Goal: Communication & Community: Connect with others

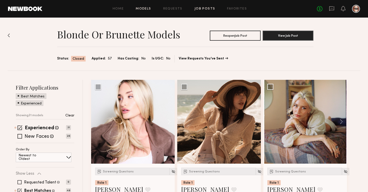
click at [143, 9] on link "Models" at bounding box center [143, 8] width 15 height 3
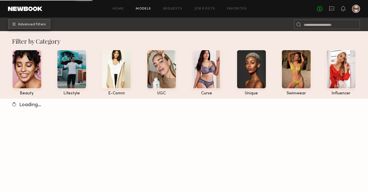
click at [48, 22] on button "Advanced Filters" at bounding box center [29, 24] width 42 height 10
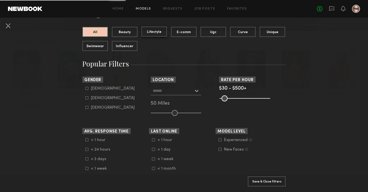
scroll to position [58, 0]
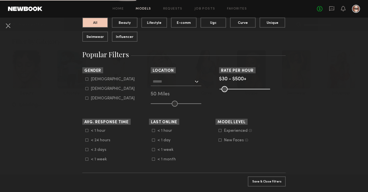
click at [87, 88] on icon at bounding box center [86, 88] width 3 height 3
type input "**"
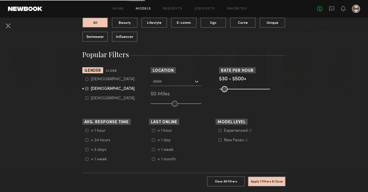
click at [199, 83] on div at bounding box center [176, 81] width 51 height 9
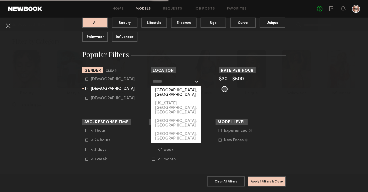
click at [191, 90] on div "Los Angeles, CA" at bounding box center [176, 92] width 50 height 13
type input "**********"
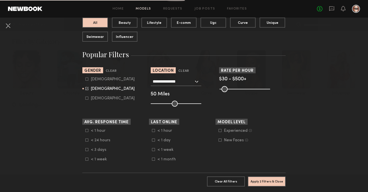
click at [246, 78] on div "$30 - $500+" at bounding box center [252, 79] width 67 height 5
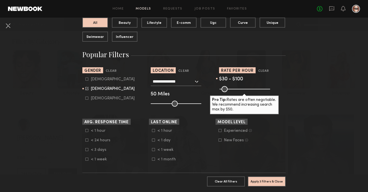
drag, startPoint x: 268, startPoint y: 89, endPoint x: 229, endPoint y: 87, distance: 39.1
type input "***"
click at [229, 87] on input "range" at bounding box center [245, 89] width 51 height 6
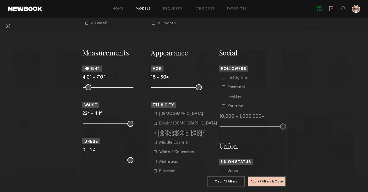
scroll to position [195, 0]
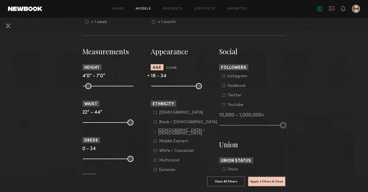
drag, startPoint x: 200, startPoint y: 86, endPoint x: 177, endPoint y: 85, distance: 23.3
type input "**"
click at [177, 85] on input "range" at bounding box center [176, 86] width 51 height 6
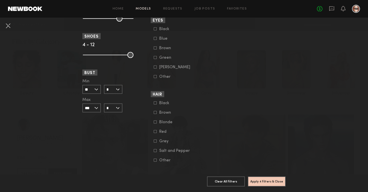
scroll to position [378, 0]
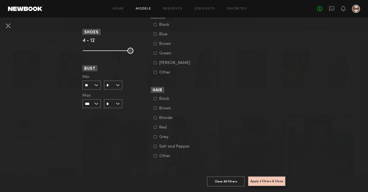
click at [260, 182] on button "Apply 4 Filters & Close" at bounding box center [267, 181] width 38 height 10
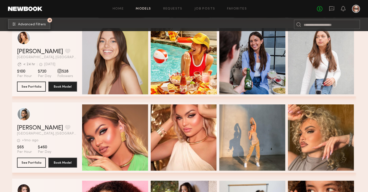
scroll to position [2258, 0]
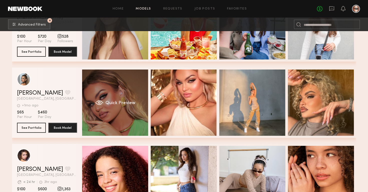
click at [116, 114] on div "Quick Preview" at bounding box center [115, 102] width 66 height 66
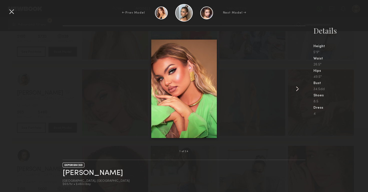
click at [297, 89] on common-icon at bounding box center [298, 89] width 8 height 8
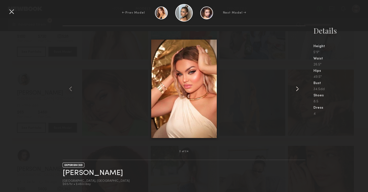
click at [297, 89] on common-icon at bounding box center [298, 89] width 8 height 8
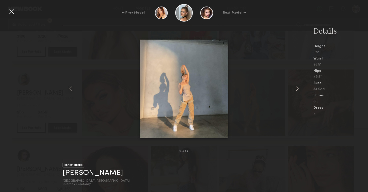
click at [297, 89] on common-icon at bounding box center [298, 89] width 8 height 8
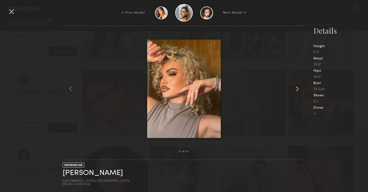
click at [297, 89] on common-icon at bounding box center [298, 89] width 8 height 8
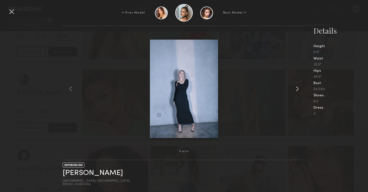
click at [297, 89] on common-icon at bounding box center [298, 89] width 8 height 8
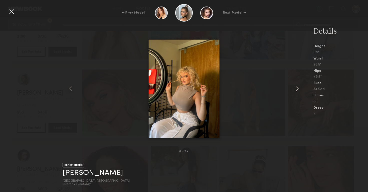
click at [297, 89] on common-icon at bounding box center [298, 89] width 8 height 8
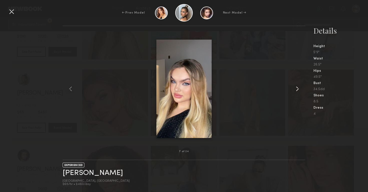
click at [297, 89] on common-icon at bounding box center [298, 89] width 8 height 8
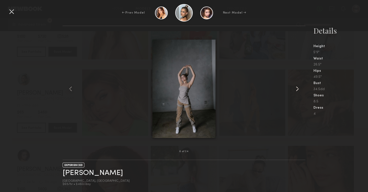
click at [297, 89] on common-icon at bounding box center [298, 89] width 8 height 8
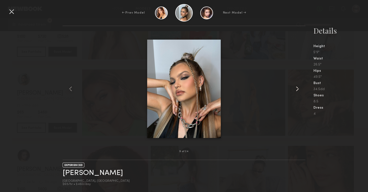
click at [297, 89] on common-icon at bounding box center [298, 89] width 8 height 8
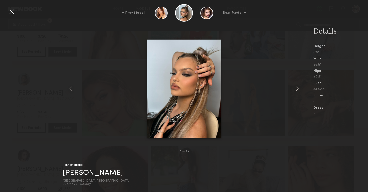
click at [297, 89] on common-icon at bounding box center [298, 89] width 8 height 8
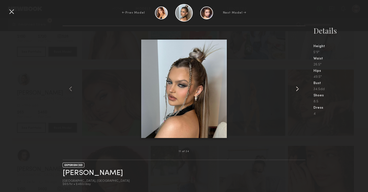
click at [297, 89] on common-icon at bounding box center [298, 89] width 8 height 8
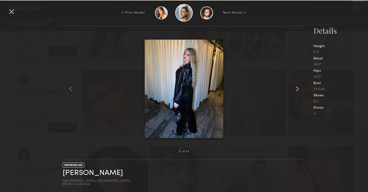
click at [297, 89] on common-icon at bounding box center [298, 89] width 8 height 8
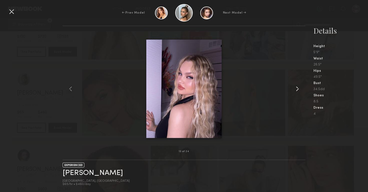
click at [297, 89] on common-icon at bounding box center [298, 89] width 8 height 8
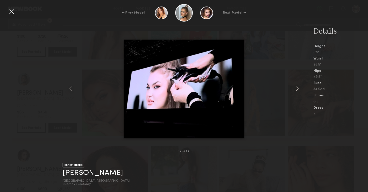
click at [297, 89] on common-icon at bounding box center [298, 89] width 8 height 8
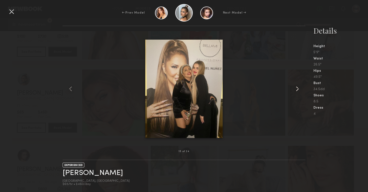
click at [297, 89] on common-icon at bounding box center [298, 89] width 8 height 8
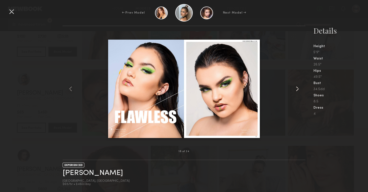
click at [297, 89] on common-icon at bounding box center [298, 89] width 8 height 8
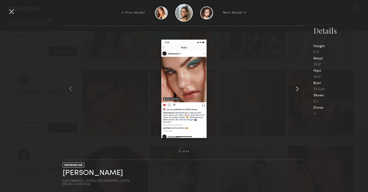
click at [297, 89] on common-icon at bounding box center [298, 89] width 8 height 8
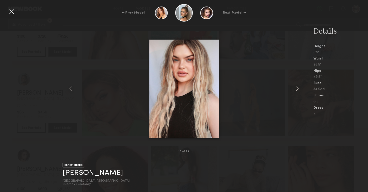
click at [297, 89] on common-icon at bounding box center [298, 89] width 8 height 8
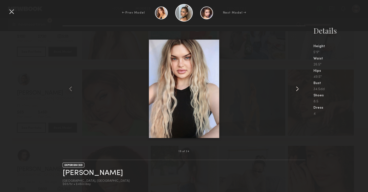
click at [297, 89] on common-icon at bounding box center [298, 89] width 8 height 8
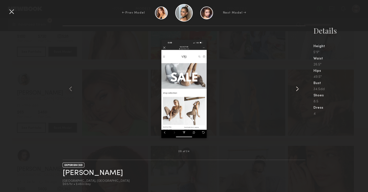
click at [297, 89] on common-icon at bounding box center [298, 89] width 8 height 8
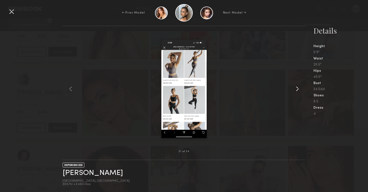
click at [297, 89] on common-icon at bounding box center [298, 89] width 8 height 8
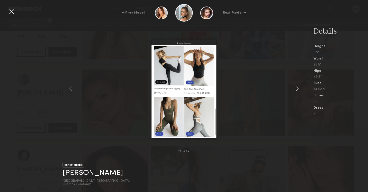
click at [297, 89] on common-icon at bounding box center [298, 89] width 8 height 8
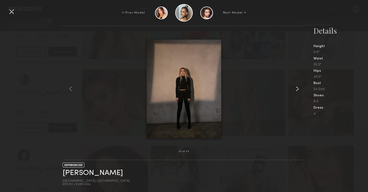
click at [297, 89] on common-icon at bounding box center [298, 89] width 8 height 8
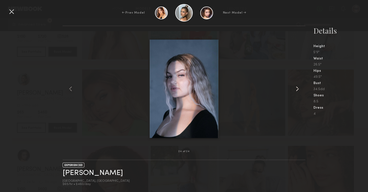
click at [297, 89] on common-icon at bounding box center [298, 89] width 8 height 8
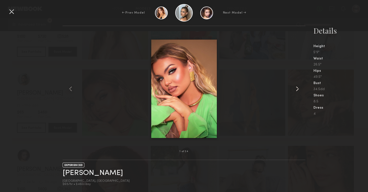
click at [297, 89] on common-icon at bounding box center [298, 89] width 8 height 8
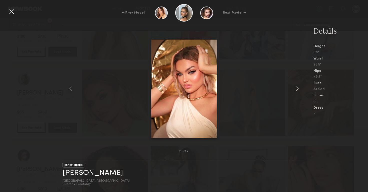
click at [297, 89] on common-icon at bounding box center [298, 89] width 8 height 8
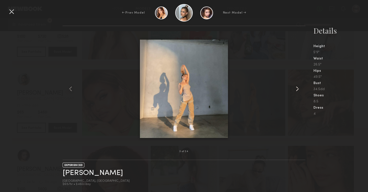
click at [297, 89] on common-icon at bounding box center [298, 89] width 8 height 8
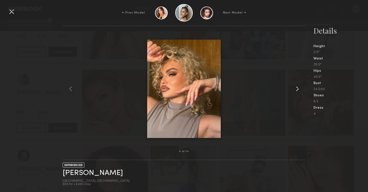
click at [297, 89] on common-icon at bounding box center [298, 89] width 8 height 8
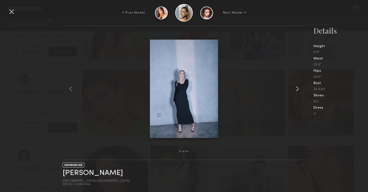
click at [297, 89] on common-icon at bounding box center [298, 89] width 8 height 8
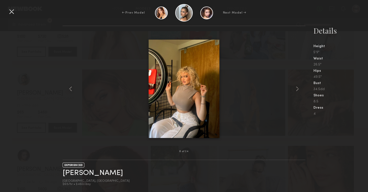
click at [11, 15] on div at bounding box center [12, 12] width 8 height 8
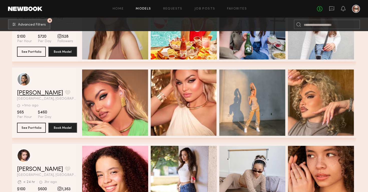
click at [26, 90] on link "Alinka N." at bounding box center [40, 93] width 46 height 6
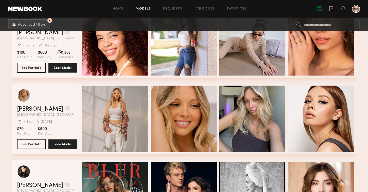
scroll to position [2394, 0]
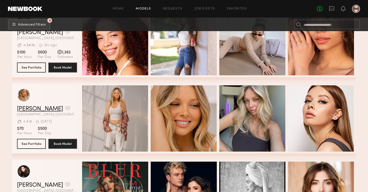
click at [38, 108] on link "Veronika V." at bounding box center [40, 109] width 46 height 6
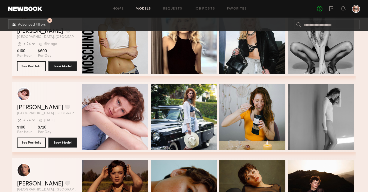
scroll to position [3998, 0]
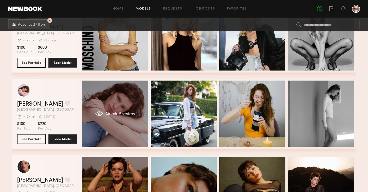
click at [125, 122] on div "Quick Preview" at bounding box center [115, 113] width 66 height 66
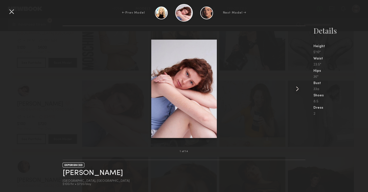
click at [296, 90] on common-icon at bounding box center [298, 89] width 8 height 8
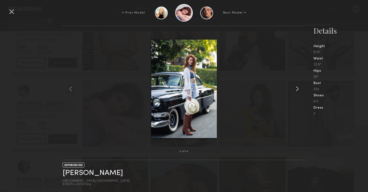
click at [296, 90] on common-icon at bounding box center [298, 89] width 8 height 8
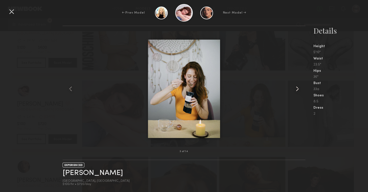
click at [296, 90] on common-icon at bounding box center [298, 89] width 8 height 8
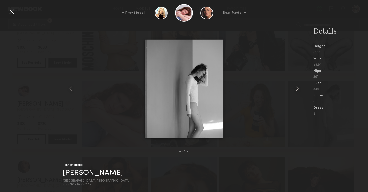
click at [296, 90] on common-icon at bounding box center [298, 89] width 8 height 8
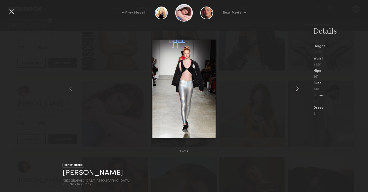
click at [296, 90] on common-icon at bounding box center [298, 89] width 8 height 8
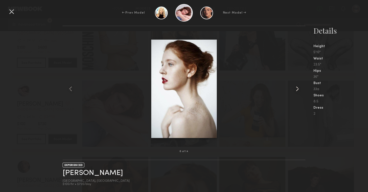
click at [296, 90] on common-icon at bounding box center [298, 89] width 8 height 8
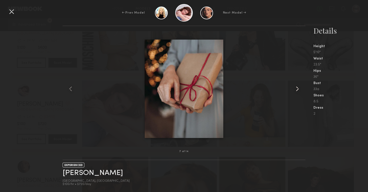
click at [296, 90] on common-icon at bounding box center [298, 89] width 8 height 8
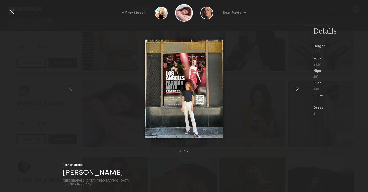
click at [296, 90] on common-icon at bounding box center [298, 89] width 8 height 8
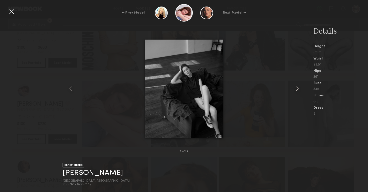
click at [296, 90] on common-icon at bounding box center [298, 89] width 8 height 8
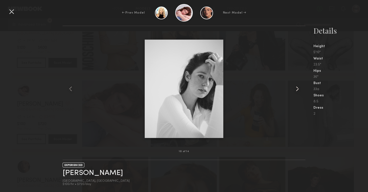
click at [296, 90] on common-icon at bounding box center [298, 89] width 8 height 8
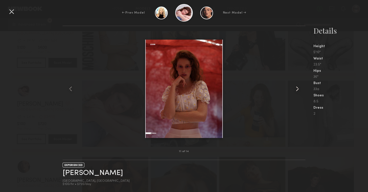
click at [296, 90] on common-icon at bounding box center [298, 89] width 8 height 8
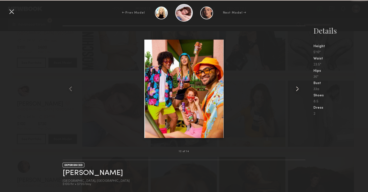
click at [296, 90] on common-icon at bounding box center [298, 89] width 8 height 8
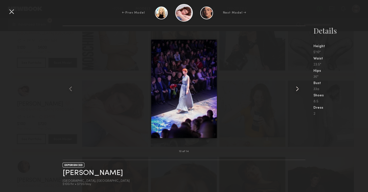
click at [296, 90] on common-icon at bounding box center [298, 89] width 8 height 8
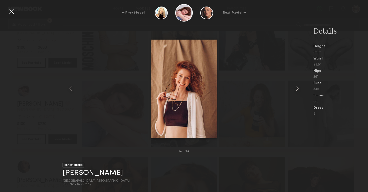
click at [296, 90] on common-icon at bounding box center [298, 89] width 8 height 8
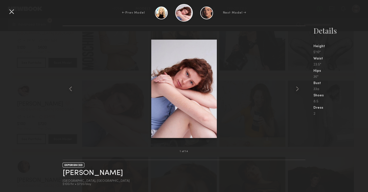
click at [12, 11] on div at bounding box center [12, 12] width 8 height 8
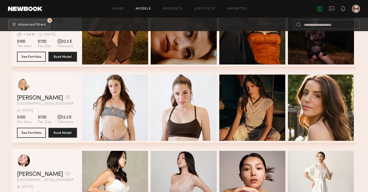
scroll to position [4161, 0]
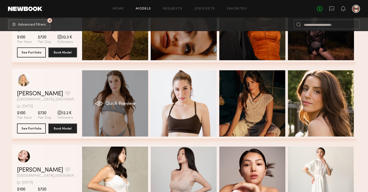
click at [124, 121] on div "Quick Preview" at bounding box center [115, 103] width 66 height 66
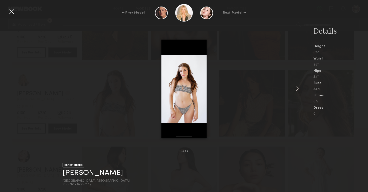
click at [300, 90] on common-icon at bounding box center [298, 89] width 8 height 8
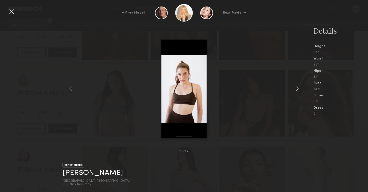
click at [300, 90] on common-icon at bounding box center [298, 89] width 8 height 8
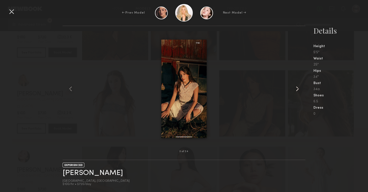
click at [300, 90] on common-icon at bounding box center [298, 89] width 8 height 8
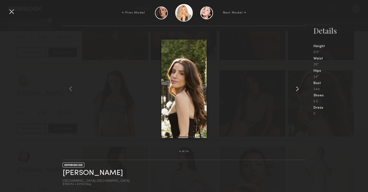
click at [300, 90] on common-icon at bounding box center [298, 89] width 8 height 8
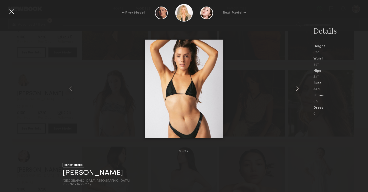
click at [300, 90] on common-icon at bounding box center [298, 89] width 8 height 8
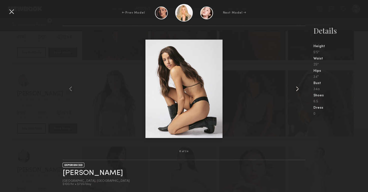
click at [300, 90] on common-icon at bounding box center [298, 89] width 8 height 8
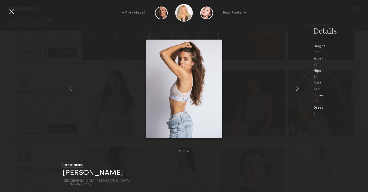
click at [300, 90] on common-icon at bounding box center [298, 89] width 8 height 8
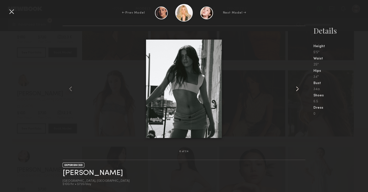
click at [300, 90] on common-icon at bounding box center [298, 89] width 8 height 8
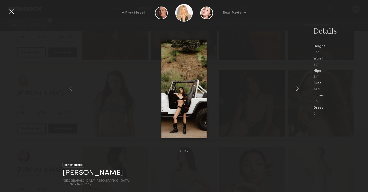
click at [300, 90] on common-icon at bounding box center [298, 89] width 8 height 8
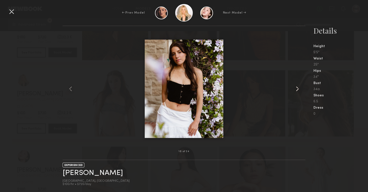
click at [300, 90] on common-icon at bounding box center [298, 89] width 8 height 8
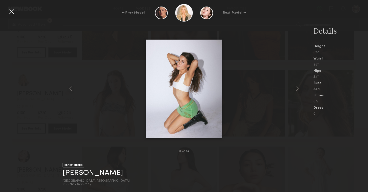
click at [7, 11] on div "← Prev Model Next Model →" at bounding box center [184, 13] width 368 height 18
click at [9, 11] on div at bounding box center [12, 12] width 8 height 8
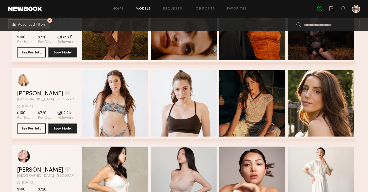
click at [32, 94] on link "Olivia C." at bounding box center [40, 94] width 46 height 6
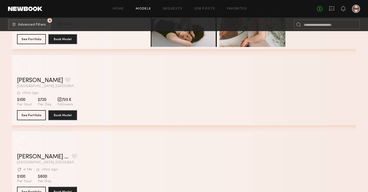
scroll to position [5777, 0]
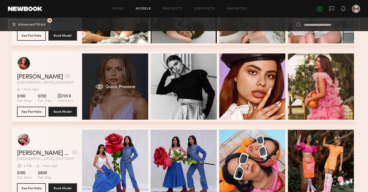
click at [124, 94] on div "Quick Preview" at bounding box center [115, 86] width 66 height 66
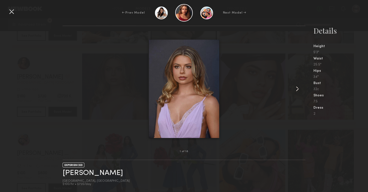
click at [299, 89] on common-icon at bounding box center [298, 89] width 8 height 8
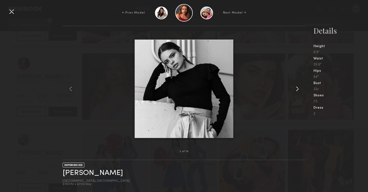
click at [299, 89] on common-icon at bounding box center [298, 89] width 8 height 8
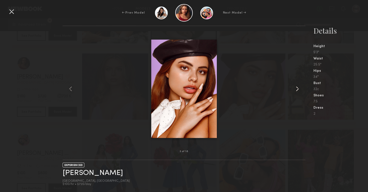
click at [299, 89] on common-icon at bounding box center [298, 89] width 8 height 8
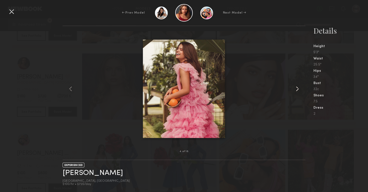
click at [299, 89] on common-icon at bounding box center [298, 89] width 8 height 8
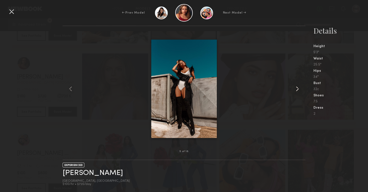
click at [299, 89] on common-icon at bounding box center [298, 89] width 8 height 8
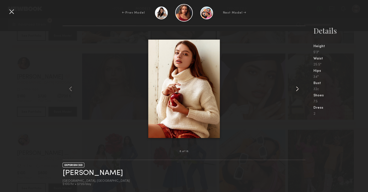
click at [299, 89] on common-icon at bounding box center [298, 89] width 8 height 8
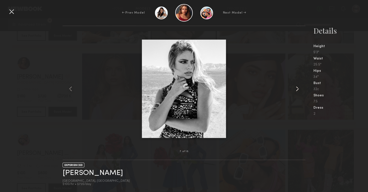
click at [299, 89] on common-icon at bounding box center [298, 89] width 8 height 8
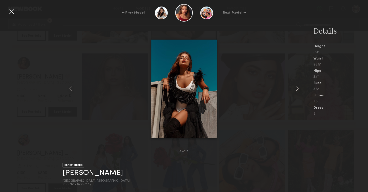
click at [299, 89] on common-icon at bounding box center [298, 89] width 8 height 8
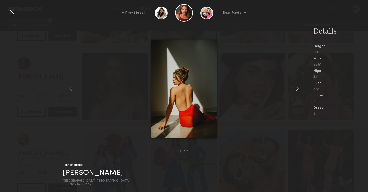
click at [299, 89] on common-icon at bounding box center [298, 89] width 8 height 8
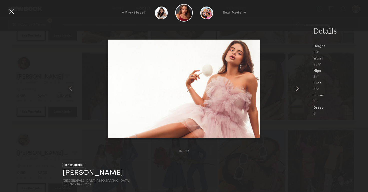
click at [299, 89] on common-icon at bounding box center [298, 89] width 8 height 8
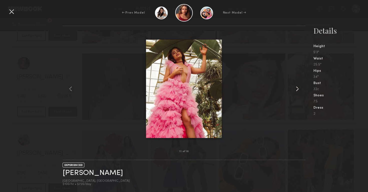
click at [299, 89] on common-icon at bounding box center [298, 89] width 8 height 8
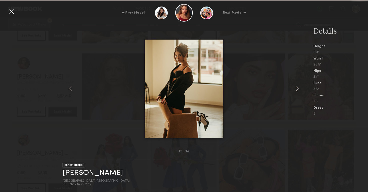
click at [299, 89] on common-icon at bounding box center [298, 89] width 8 height 8
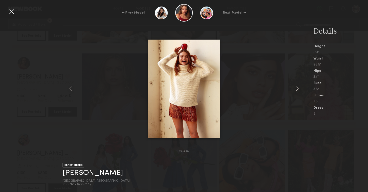
click at [299, 89] on common-icon at bounding box center [298, 89] width 8 height 8
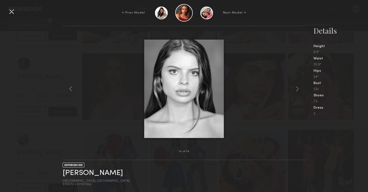
click at [14, 11] on div at bounding box center [12, 12] width 8 height 8
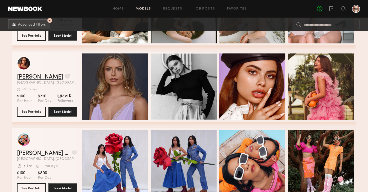
click at [33, 76] on link "Hannah K." at bounding box center [40, 77] width 46 height 6
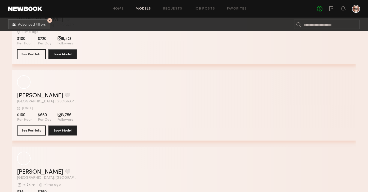
scroll to position [6520, 0]
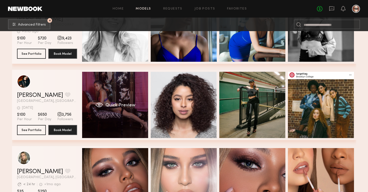
click at [121, 93] on div "Quick Preview" at bounding box center [115, 105] width 66 height 66
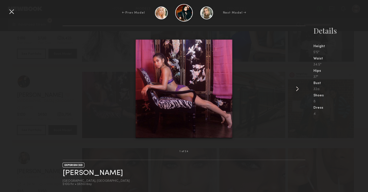
click at [299, 88] on common-icon at bounding box center [298, 89] width 8 height 8
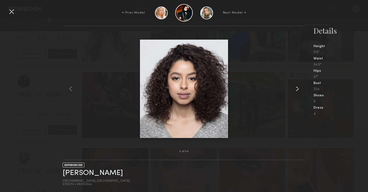
click at [299, 88] on common-icon at bounding box center [298, 89] width 8 height 8
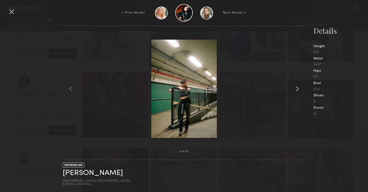
click at [299, 88] on common-icon at bounding box center [298, 89] width 8 height 8
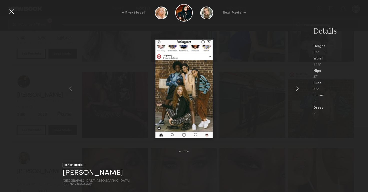
click at [299, 88] on common-icon at bounding box center [298, 89] width 8 height 8
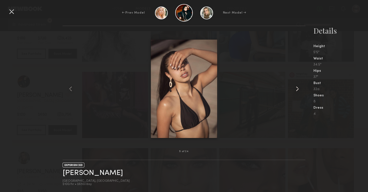
click at [299, 88] on common-icon at bounding box center [298, 89] width 8 height 8
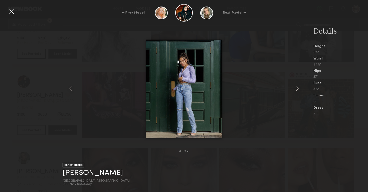
click at [299, 88] on common-icon at bounding box center [298, 89] width 8 height 8
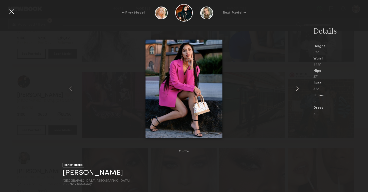
click at [299, 88] on common-icon at bounding box center [298, 89] width 8 height 8
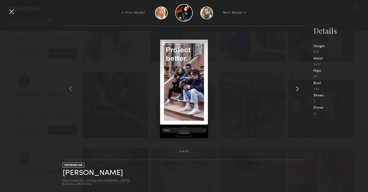
click at [299, 88] on common-icon at bounding box center [298, 89] width 8 height 8
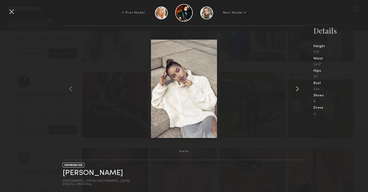
click at [299, 88] on common-icon at bounding box center [298, 89] width 8 height 8
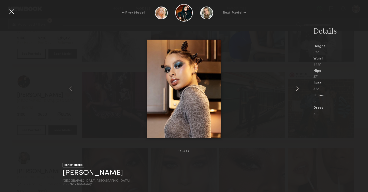
click at [299, 88] on common-icon at bounding box center [298, 89] width 8 height 8
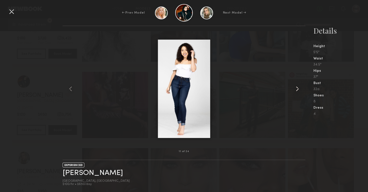
click at [299, 88] on common-icon at bounding box center [298, 89] width 8 height 8
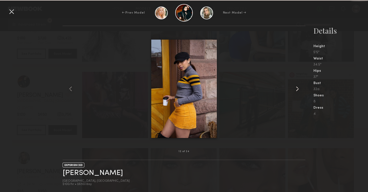
click at [299, 88] on common-icon at bounding box center [298, 89] width 8 height 8
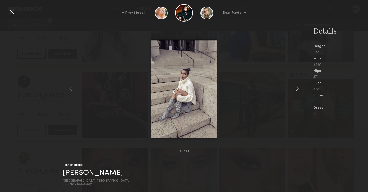
click at [299, 88] on common-icon at bounding box center [298, 89] width 8 height 8
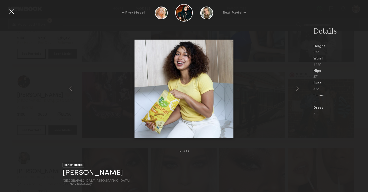
click at [285, 63] on div at bounding box center [184, 88] width 243 height 109
click at [14, 11] on div at bounding box center [12, 12] width 8 height 8
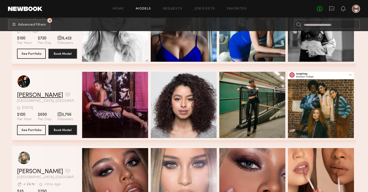
click at [31, 95] on link "Erika U." at bounding box center [40, 95] width 46 height 6
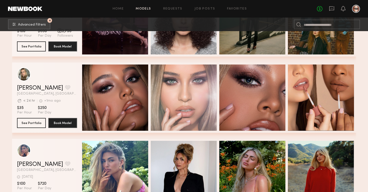
scroll to position [6605, 0]
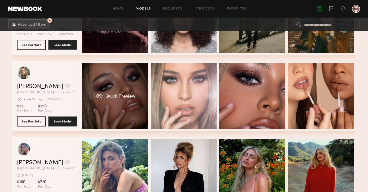
click at [116, 75] on div "Quick Preview" at bounding box center [115, 96] width 66 height 66
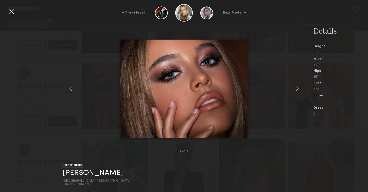
click at [301, 89] on common-icon at bounding box center [298, 89] width 8 height 8
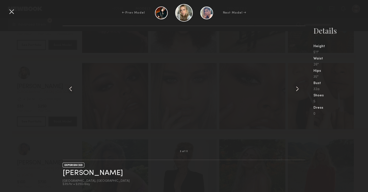
click at [301, 89] on common-icon at bounding box center [298, 89] width 8 height 8
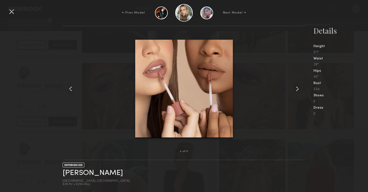
click at [301, 89] on common-icon at bounding box center [298, 89] width 8 height 8
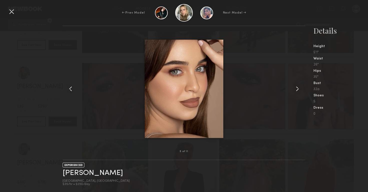
click at [301, 89] on common-icon at bounding box center [298, 89] width 8 height 8
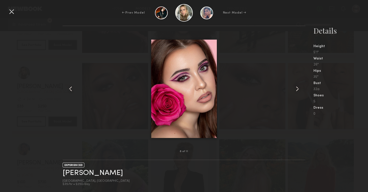
click at [301, 89] on common-icon at bounding box center [298, 89] width 8 height 8
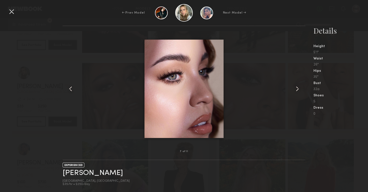
click at [301, 89] on common-icon at bounding box center [298, 89] width 8 height 8
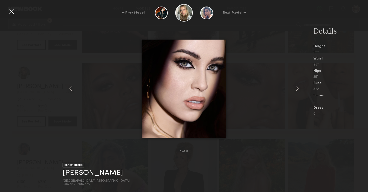
click at [301, 89] on common-icon at bounding box center [298, 89] width 8 height 8
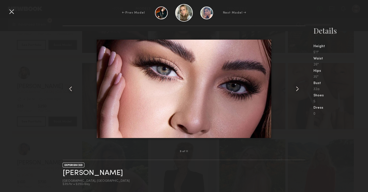
click at [11, 12] on div at bounding box center [12, 12] width 8 height 8
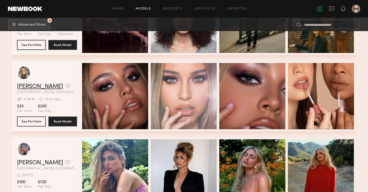
click at [31, 88] on link "Isabel G." at bounding box center [40, 86] width 46 height 6
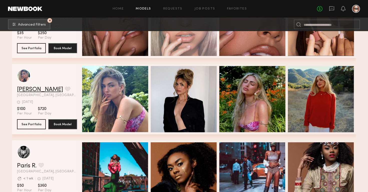
click at [34, 89] on link "Natasha E." at bounding box center [40, 89] width 46 height 6
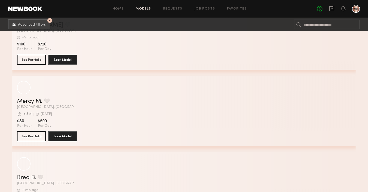
scroll to position [7663, 0]
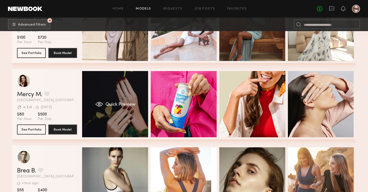
click at [128, 119] on div "Quick Preview" at bounding box center [115, 104] width 66 height 66
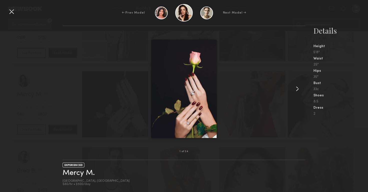
click at [300, 89] on common-icon at bounding box center [298, 89] width 8 height 8
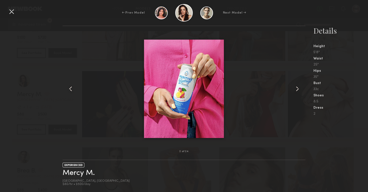
click at [300, 89] on common-icon at bounding box center [298, 89] width 8 height 8
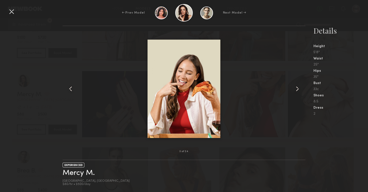
click at [300, 89] on common-icon at bounding box center [298, 89] width 8 height 8
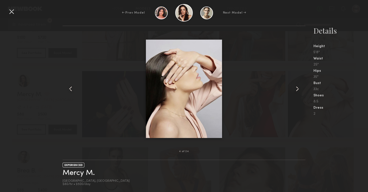
click at [300, 89] on common-icon at bounding box center [298, 89] width 8 height 8
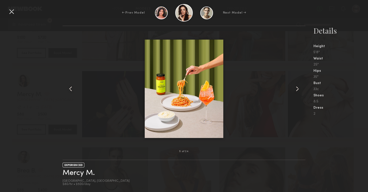
click at [300, 89] on common-icon at bounding box center [298, 89] width 8 height 8
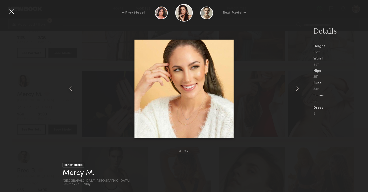
click at [300, 89] on common-icon at bounding box center [298, 89] width 8 height 8
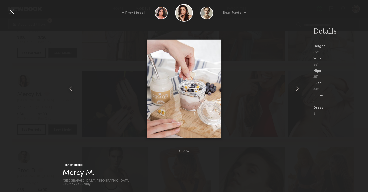
click at [300, 89] on common-icon at bounding box center [298, 89] width 8 height 8
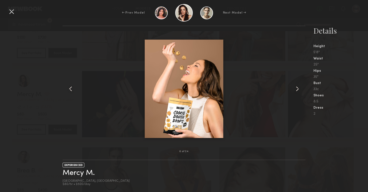
click at [300, 89] on common-icon at bounding box center [298, 89] width 8 height 8
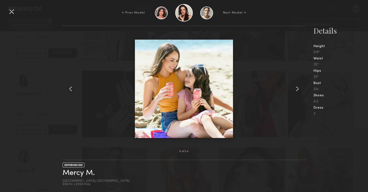
click at [300, 89] on common-icon at bounding box center [298, 89] width 8 height 8
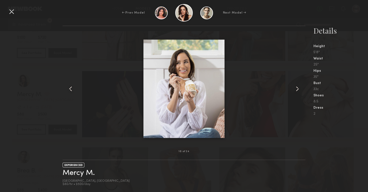
click at [300, 89] on common-icon at bounding box center [298, 89] width 8 height 8
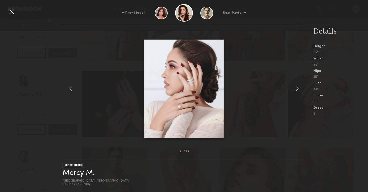
click at [300, 89] on common-icon at bounding box center [298, 89] width 8 height 8
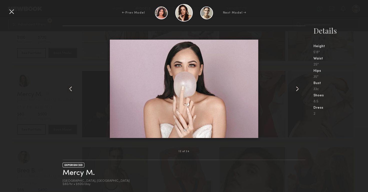
click at [12, 13] on div at bounding box center [12, 12] width 8 height 8
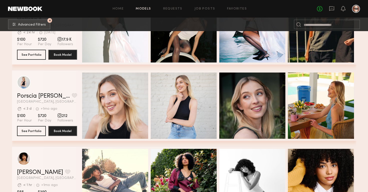
scroll to position [8126, 0]
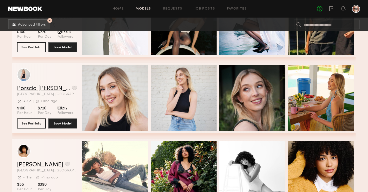
click at [39, 87] on link "Porscia E." at bounding box center [43, 88] width 53 height 6
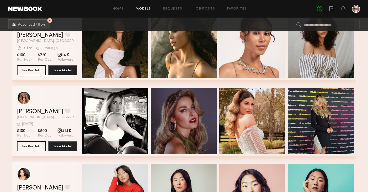
scroll to position [8484, 0]
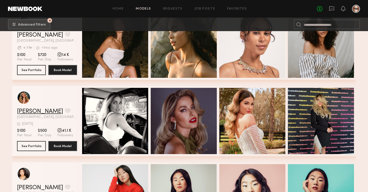
click at [22, 110] on link "Jossie N." at bounding box center [40, 111] width 46 height 6
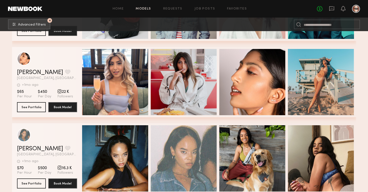
scroll to position [8671, 0]
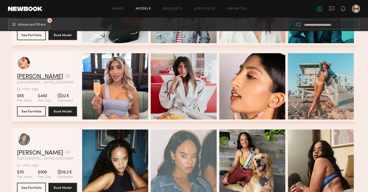
click at [29, 77] on link "Sana D." at bounding box center [40, 77] width 46 height 6
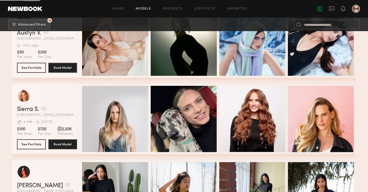
scroll to position [9806, 0]
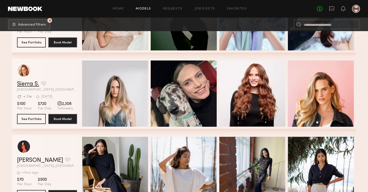
click at [35, 83] on link "Sierra S." at bounding box center [28, 84] width 22 height 6
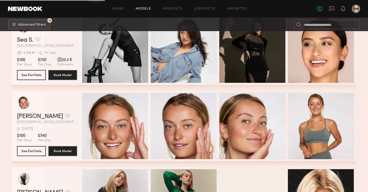
scroll to position [10883, 0]
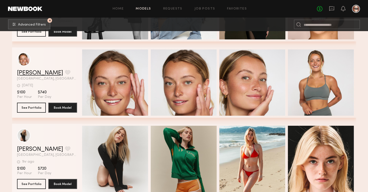
click at [24, 72] on link "Savanna C." at bounding box center [40, 73] width 46 height 6
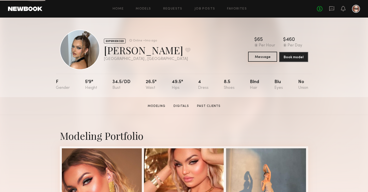
click at [269, 56] on button "Message" at bounding box center [262, 57] width 29 height 10
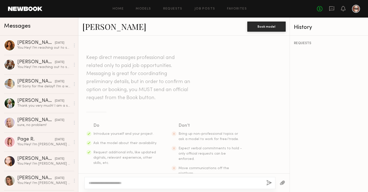
click at [113, 182] on textarea at bounding box center [176, 182] width 174 height 5
click at [196, 183] on textarea "**********" at bounding box center [176, 182] width 174 height 5
click at [235, 182] on textarea "**********" at bounding box center [176, 182] width 174 height 5
click at [193, 183] on textarea "**********" at bounding box center [176, 182] width 174 height 5
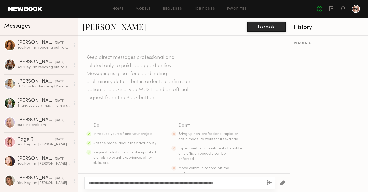
click at [193, 183] on textarea "**********" at bounding box center [176, 182] width 174 height 5
click at [228, 184] on textarea "**********" at bounding box center [176, 182] width 174 height 5
click at [235, 182] on textarea "**********" at bounding box center [176, 182] width 174 height 5
click at [259, 182] on textarea "**********" at bounding box center [176, 182] width 174 height 5
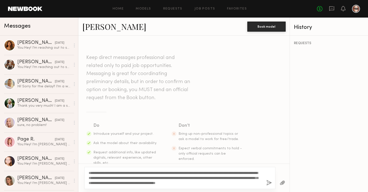
drag, startPoint x: 255, startPoint y: 181, endPoint x: 182, endPoint y: 182, distance: 73.1
click at [182, 182] on textarea "**********" at bounding box center [176, 177] width 174 height 15
drag, startPoint x: 261, startPoint y: 182, endPoint x: 85, endPoint y: 171, distance: 176.2
click at [85, 171] on div "**********" at bounding box center [179, 178] width 191 height 22
click at [123, 182] on textarea "**********" at bounding box center [176, 177] width 174 height 15
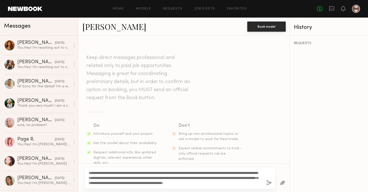
type textarea "**********"
click at [270, 184] on button "button" at bounding box center [270, 183] width 6 height 6
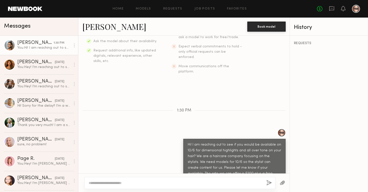
scroll to position [116, 0]
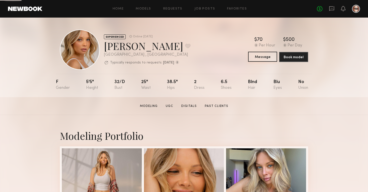
click at [267, 59] on button "Message" at bounding box center [262, 57] width 29 height 10
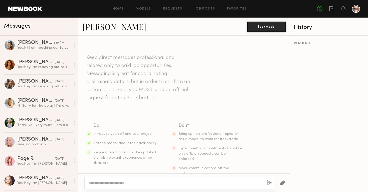
click at [110, 181] on textarea at bounding box center [176, 182] width 174 height 5
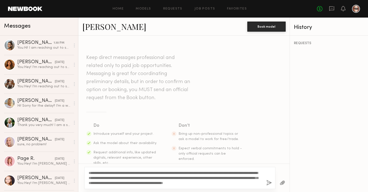
type textarea "**********"
click at [269, 181] on button "button" at bounding box center [270, 183] width 6 height 6
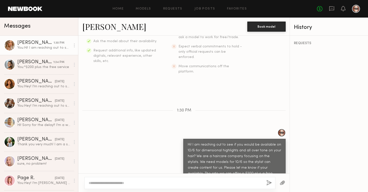
scroll to position [116, 0]
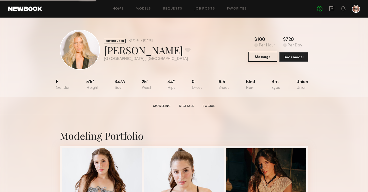
click at [260, 58] on button "Message" at bounding box center [262, 57] width 29 height 10
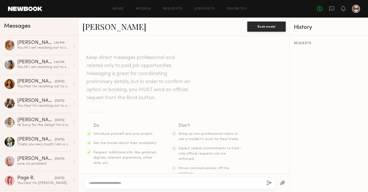
click at [112, 186] on div at bounding box center [179, 183] width 191 height 12
click at [113, 181] on textarea at bounding box center [176, 182] width 174 height 5
paste textarea "**********"
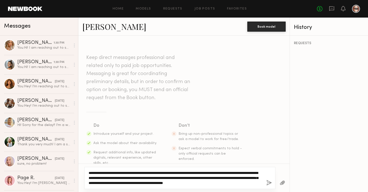
type textarea "**********"
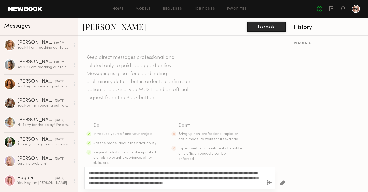
click at [270, 181] on button "button" at bounding box center [270, 183] width 6 height 6
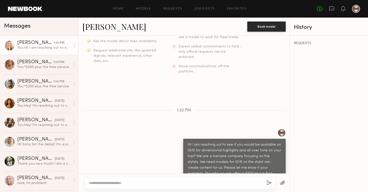
scroll to position [116, 0]
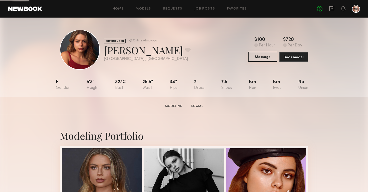
click at [255, 55] on button "Message" at bounding box center [262, 57] width 29 height 10
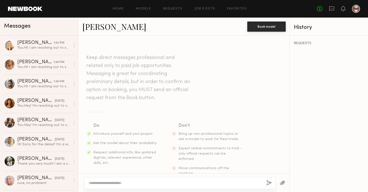
click at [125, 180] on div at bounding box center [179, 183] width 191 height 12
click at [120, 183] on textarea at bounding box center [176, 182] width 174 height 5
paste textarea "**********"
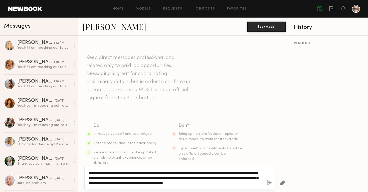
type textarea "**********"
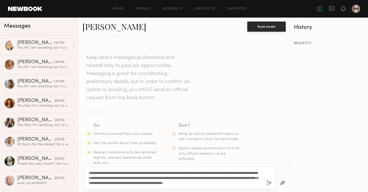
click at [269, 181] on button "button" at bounding box center [270, 183] width 6 height 6
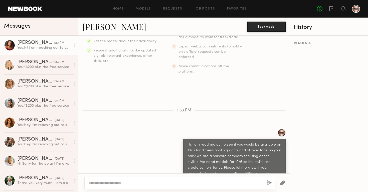
scroll to position [116, 0]
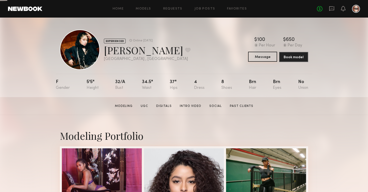
click at [257, 58] on button "Message" at bounding box center [262, 57] width 29 height 10
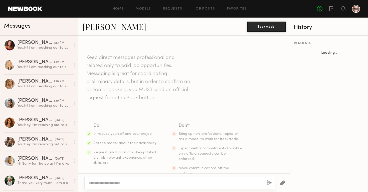
click at [139, 181] on textarea at bounding box center [176, 182] width 174 height 5
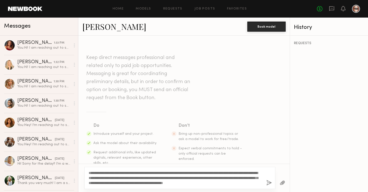
type textarea "**********"
click at [270, 181] on button "button" at bounding box center [270, 183] width 6 height 6
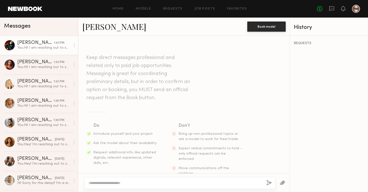
scroll to position [102, 0]
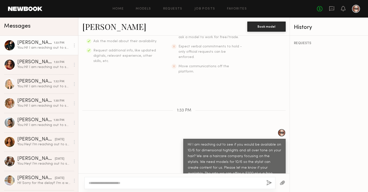
click at [217, 179] on div at bounding box center [179, 183] width 191 height 12
click at [210, 182] on textarea at bounding box center [176, 182] width 174 height 5
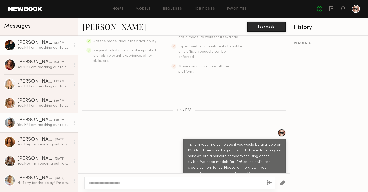
click at [46, 115] on link "Alinka N. 1:30 PM You: Hi! I am reaching out to see if you would be available o…" at bounding box center [39, 122] width 78 height 19
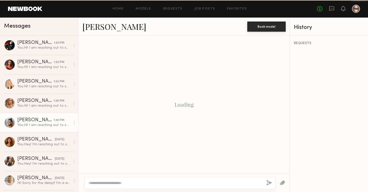
scroll to position [102, 0]
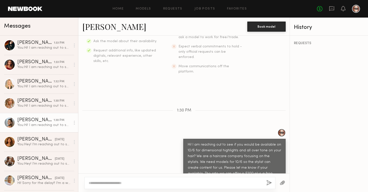
click at [200, 178] on div at bounding box center [179, 183] width 191 height 12
click at [199, 180] on div at bounding box center [179, 183] width 191 height 12
click at [195, 184] on textarea at bounding box center [176, 182] width 174 height 5
type textarea "**********"
drag, startPoint x: 135, startPoint y: 182, endPoint x: 87, endPoint y: 181, distance: 47.8
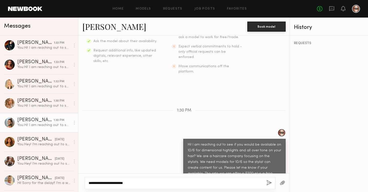
click at [87, 181] on div "**********" at bounding box center [179, 183] width 191 height 12
click at [117, 179] on div at bounding box center [179, 183] width 191 height 12
click at [112, 182] on textarea at bounding box center [176, 182] width 174 height 5
paste textarea "**********"
type textarea "**********"
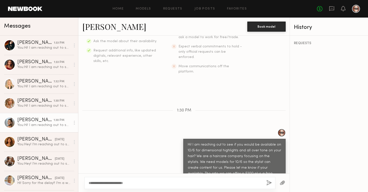
click at [267, 183] on button "button" at bounding box center [270, 183] width 6 height 6
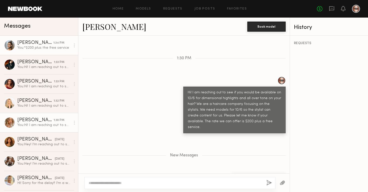
click at [51, 125] on div "You: Hi! I am reaching out to see if you would be available on 10/6 for dimensi…" at bounding box center [43, 124] width 53 height 5
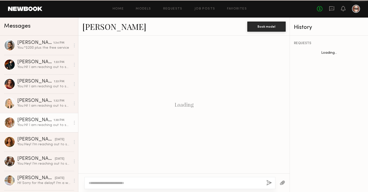
scroll to position [102, 0]
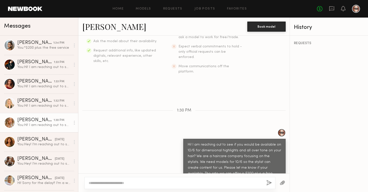
click at [94, 183] on textarea at bounding box center [176, 182] width 174 height 5
type textarea "**********"
click at [268, 185] on button "button" at bounding box center [270, 183] width 6 height 6
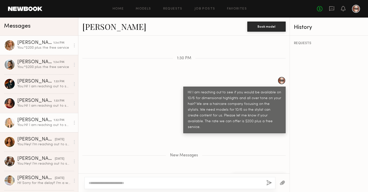
click at [53, 125] on div "You: Hi! I am reaching out to see if you would be available on 10/6 for dimensi…" at bounding box center [43, 124] width 53 height 5
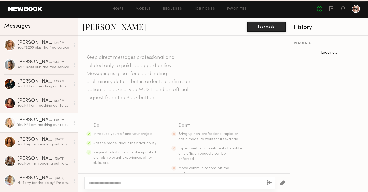
scroll to position [102, 0]
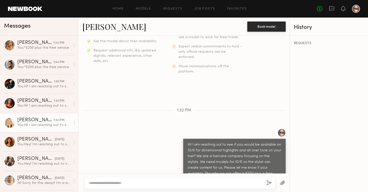
click at [97, 183] on textarea at bounding box center [176, 182] width 174 height 5
type textarea "**********"
click at [269, 183] on button "button" at bounding box center [270, 183] width 6 height 6
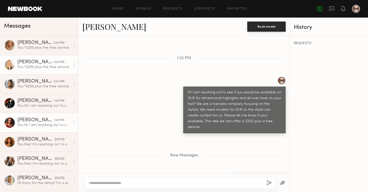
click at [53, 122] on div "[PERSON_NAME]" at bounding box center [35, 119] width 37 height 5
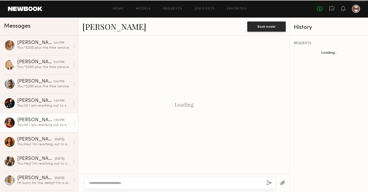
scroll to position [102, 0]
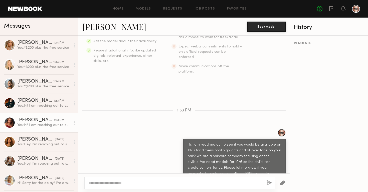
click at [113, 184] on textarea at bounding box center [176, 182] width 174 height 5
type textarea "**********"
click at [269, 182] on button "button" at bounding box center [270, 183] width 6 height 6
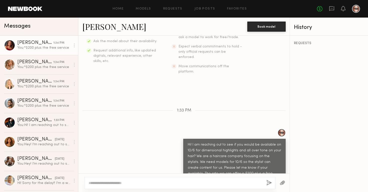
scroll to position [154, 0]
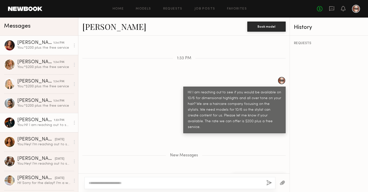
click at [57, 124] on div "You: Hi! I am reaching out to see if you would be available on 10/6 for dimensi…" at bounding box center [43, 124] width 53 height 5
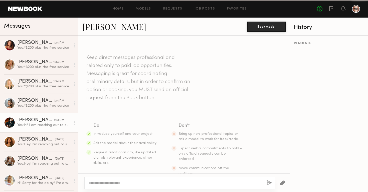
scroll to position [102, 0]
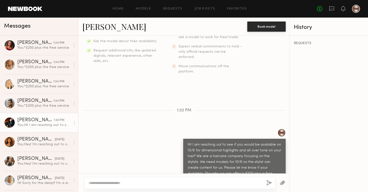
click at [102, 182] on textarea at bounding box center [176, 182] width 174 height 5
type textarea "**********"
click at [267, 182] on button "button" at bounding box center [270, 183] width 6 height 6
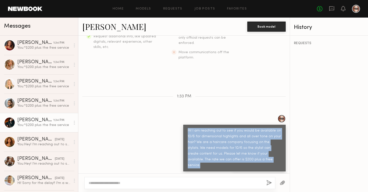
drag, startPoint x: 247, startPoint y: 149, endPoint x: 187, endPoint y: 118, distance: 67.9
click at [187, 124] on div "Hi! I am reaching out to see if you would be available on 10/6 for dimensional …" at bounding box center [234, 147] width 102 height 47
copy div "Hi! I am reaching out to see if you would be available on 10/6 for dimensional …"
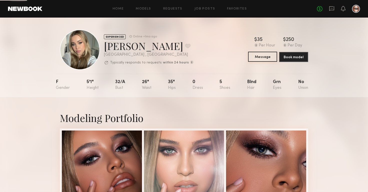
click at [260, 56] on button "Message" at bounding box center [262, 57] width 29 height 10
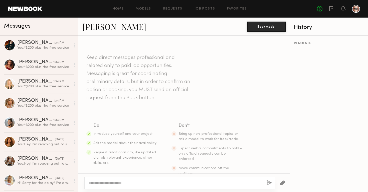
click at [130, 180] on div at bounding box center [179, 183] width 191 height 12
click at [126, 182] on textarea at bounding box center [176, 182] width 174 height 5
paste textarea "**********"
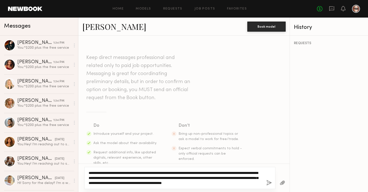
click at [236, 183] on textarea "**********" at bounding box center [176, 177] width 174 height 15
type textarea "**********"
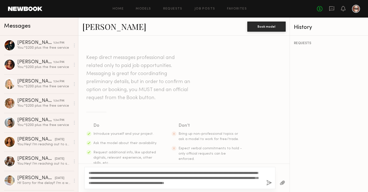
drag, startPoint x: 264, startPoint y: 182, endPoint x: 85, endPoint y: 171, distance: 178.7
click at [85, 171] on div "**********" at bounding box center [179, 178] width 191 height 22
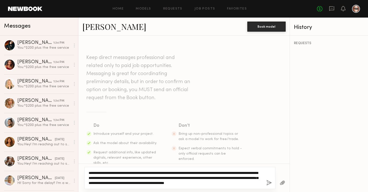
click at [158, 177] on textarea "**********" at bounding box center [176, 177] width 174 height 15
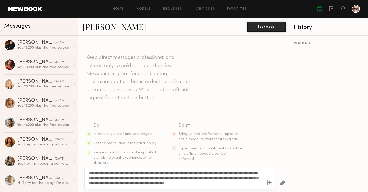
click at [268, 181] on button "button" at bounding box center [270, 183] width 6 height 6
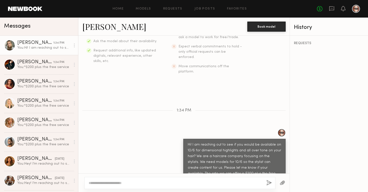
scroll to position [111, 0]
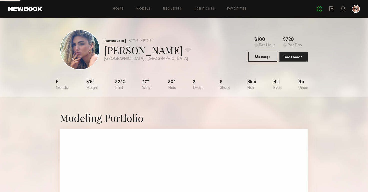
click at [259, 57] on button "Message" at bounding box center [262, 57] width 29 height 10
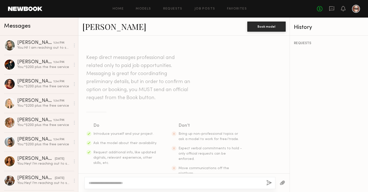
click at [122, 183] on textarea at bounding box center [176, 182] width 174 height 5
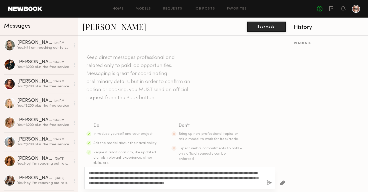
type textarea "**********"
click at [269, 183] on button "button" at bounding box center [270, 183] width 6 height 6
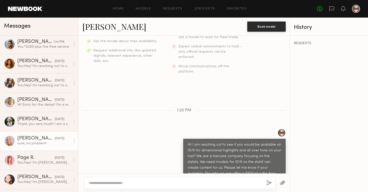
scroll to position [102, 0]
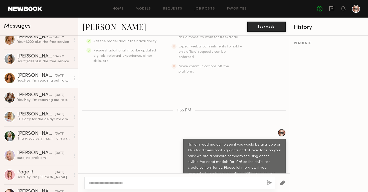
click at [50, 82] on div "You: Hey! I’m reaching out to see if you would be interested in getting your ha…" at bounding box center [43, 80] width 53 height 5
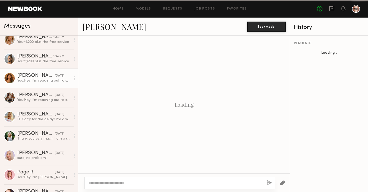
scroll to position [139, 0]
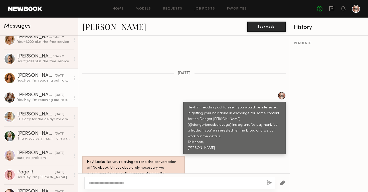
click at [43, 94] on div "[PERSON_NAME]" at bounding box center [36, 94] width 38 height 5
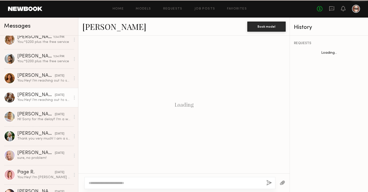
scroll to position [139, 0]
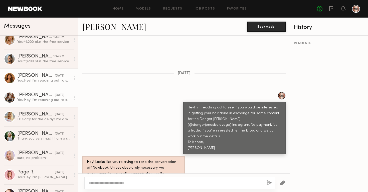
click at [48, 81] on div "You: Hey! I’m reaching out to see if you would be interested in getting your ha…" at bounding box center [43, 80] width 53 height 5
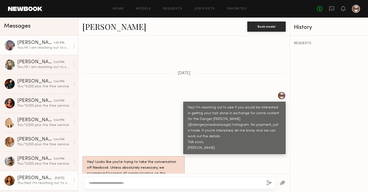
click at [55, 47] on div "You: Hi! I am reaching out to see if you would be available on 10/6 for dimensi…" at bounding box center [43, 47] width 53 height 5
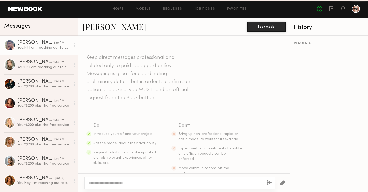
scroll to position [102, 0]
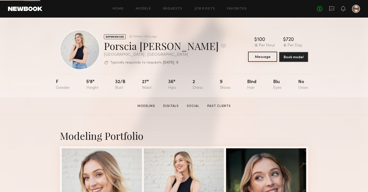
click at [257, 56] on button "Message" at bounding box center [262, 57] width 29 height 10
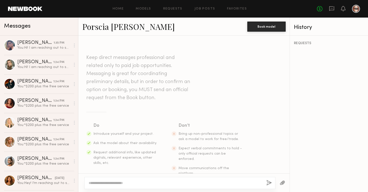
click at [117, 183] on textarea at bounding box center [176, 182] width 174 height 5
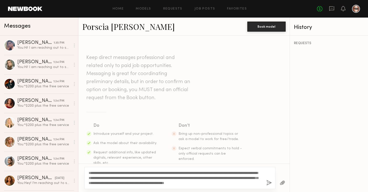
type textarea "**********"
click at [270, 182] on button "button" at bounding box center [270, 183] width 6 height 6
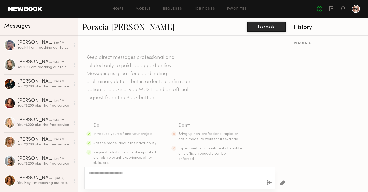
scroll to position [102, 0]
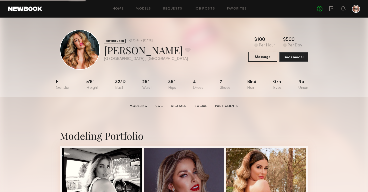
click at [266, 56] on button "Message" at bounding box center [262, 57] width 29 height 10
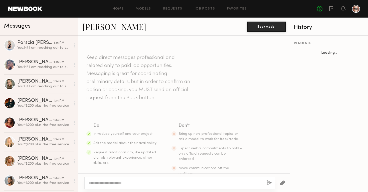
scroll to position [11, 0]
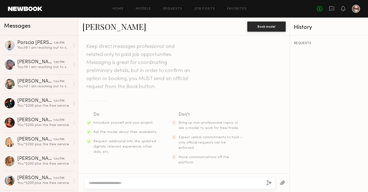
click at [101, 185] on textarea at bounding box center [176, 182] width 174 height 5
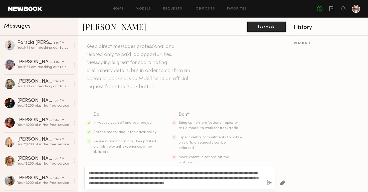
type textarea "**********"
click at [270, 183] on button "button" at bounding box center [270, 183] width 6 height 6
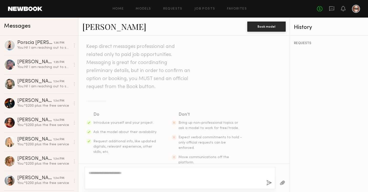
scroll to position [102, 0]
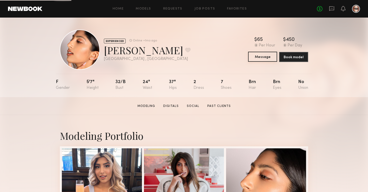
click at [266, 57] on button "Message" at bounding box center [262, 57] width 29 height 10
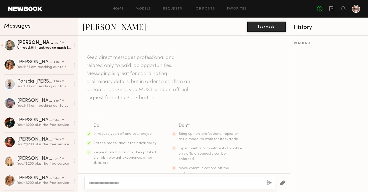
scroll to position [11, 0]
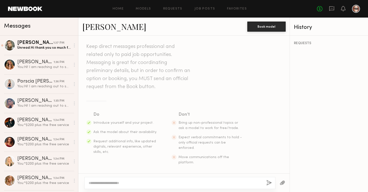
click at [119, 181] on textarea at bounding box center [176, 182] width 174 height 5
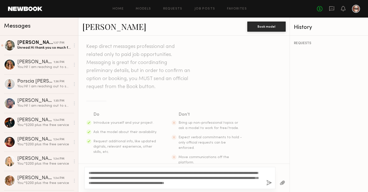
type textarea "**********"
click at [269, 182] on button "button" at bounding box center [270, 183] width 6 height 6
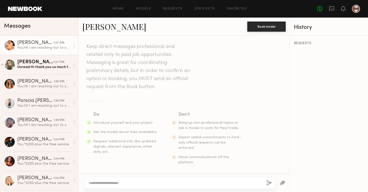
scroll to position [102, 0]
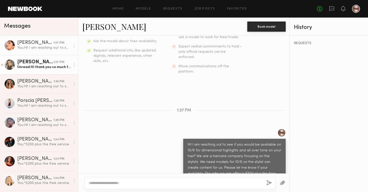
click at [48, 68] on div "Unread: Hi thank you so much for reaching out! Unfortunately I am not available…" at bounding box center [43, 67] width 53 height 5
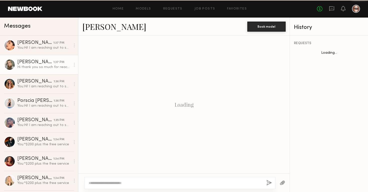
scroll to position [121, 0]
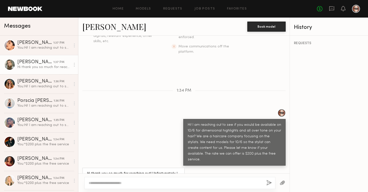
click at [76, 64] on div at bounding box center [75, 65] width 8 height 10
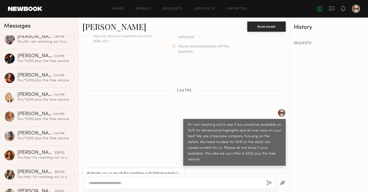
scroll to position [0, 0]
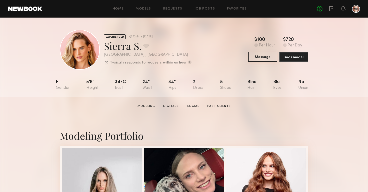
click at [265, 56] on button "Message" at bounding box center [262, 57] width 29 height 10
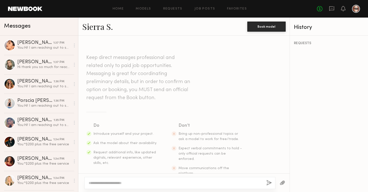
click at [125, 179] on div at bounding box center [179, 183] width 191 height 12
click at [119, 185] on textarea at bounding box center [176, 182] width 174 height 5
paste textarea "**********"
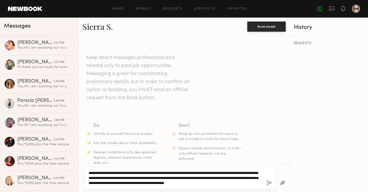
type textarea "**********"
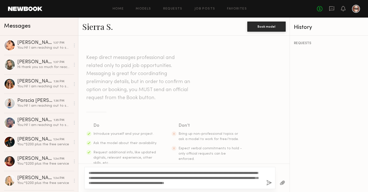
click at [269, 181] on button "button" at bounding box center [270, 183] width 6 height 6
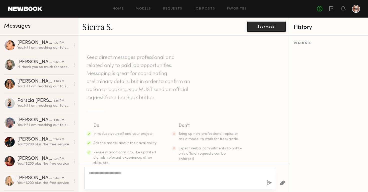
scroll to position [102, 0]
